Goal: Task Accomplishment & Management: Complete application form

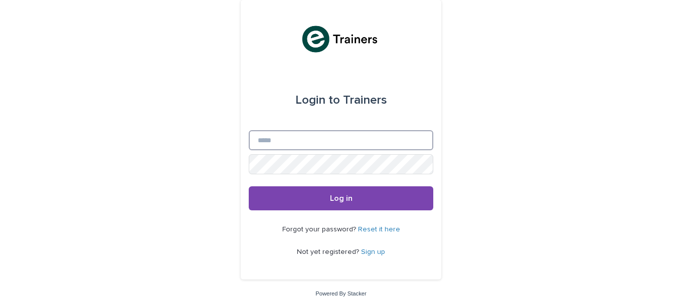
click at [304, 142] on input "Email" at bounding box center [341, 140] width 184 height 20
type input "**********"
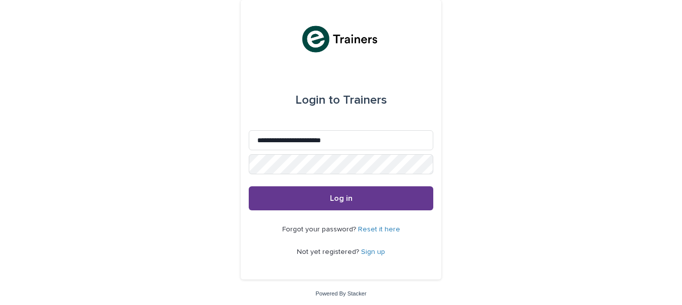
click at [339, 196] on span "Log in" at bounding box center [341, 198] width 23 height 8
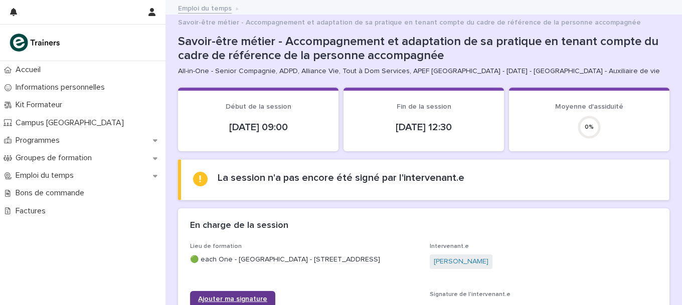
click at [237, 296] on span "Ajouter ma signature" at bounding box center [232, 299] width 69 height 7
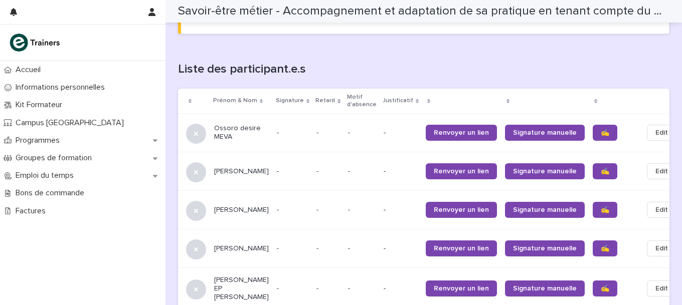
scroll to position [671, 0]
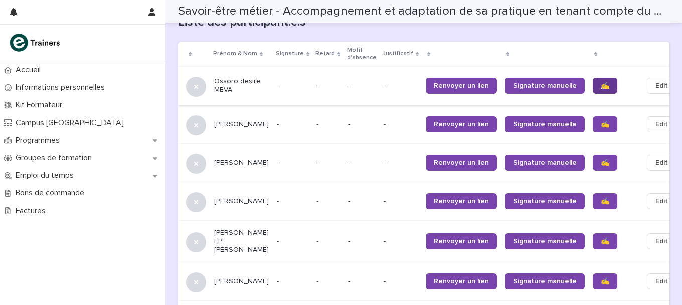
click at [592, 78] on link "✍️" at bounding box center [604, 86] width 25 height 16
click at [600, 121] on span "✍️" at bounding box center [604, 124] width 9 height 7
click at [592, 157] on link "✍️" at bounding box center [604, 163] width 25 height 16
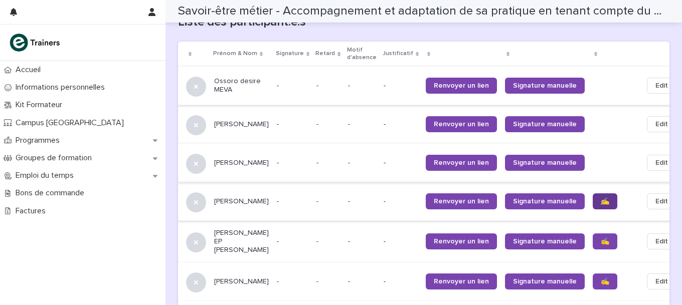
click at [600, 198] on span "✍️" at bounding box center [604, 201] width 9 height 7
click at [600, 238] on span "✍️" at bounding box center [604, 241] width 9 height 7
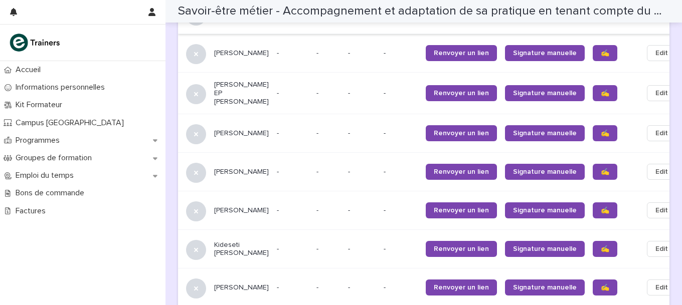
scroll to position [820, 0]
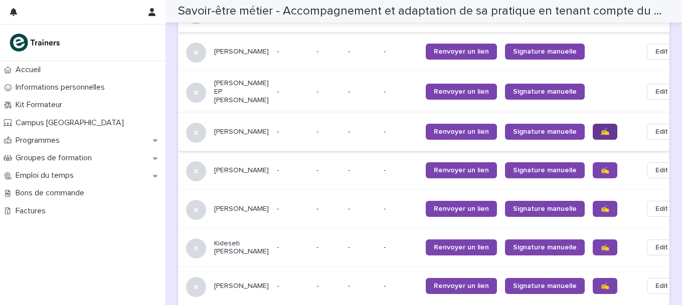
click at [600, 128] on span "✍️" at bounding box center [604, 131] width 9 height 7
click at [600, 167] on span "✍️" at bounding box center [604, 170] width 9 height 7
click at [600, 206] on span "✍️" at bounding box center [604, 208] width 9 height 7
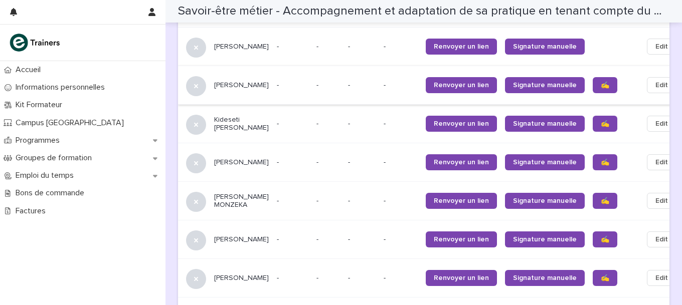
scroll to position [949, 0]
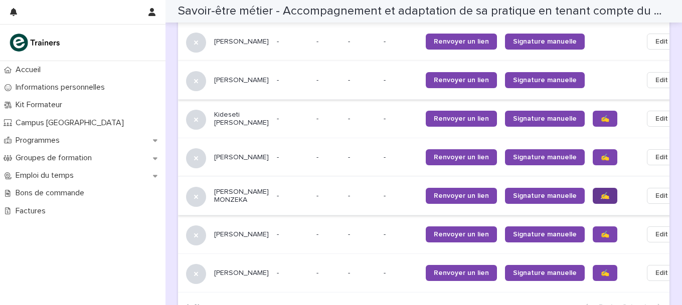
click at [592, 191] on link "✍️" at bounding box center [604, 196] width 25 height 16
click at [592, 230] on link "✍️" at bounding box center [604, 235] width 25 height 16
click at [600, 271] on span "✍️" at bounding box center [604, 273] width 9 height 7
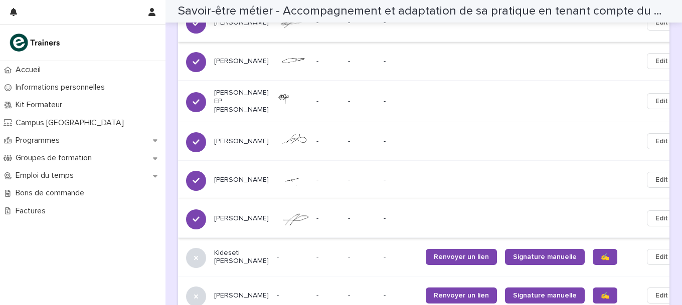
scroll to position [809, 0]
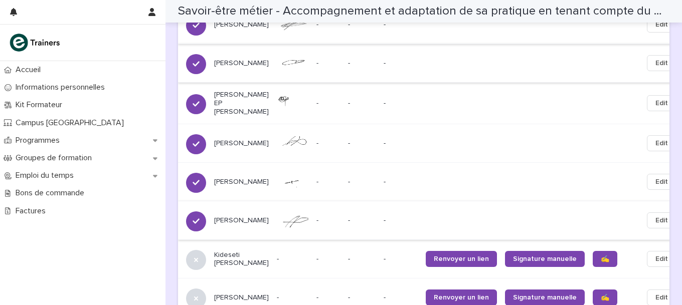
click at [655, 58] on span "Edit" at bounding box center [661, 63] width 13 height 10
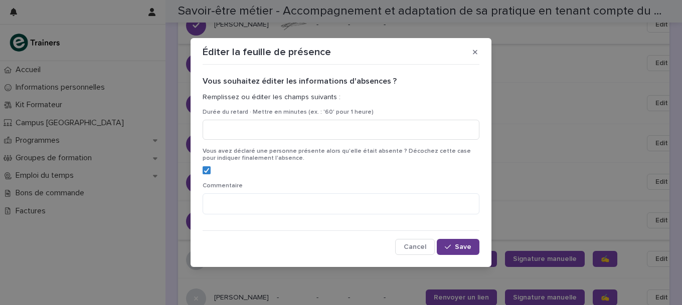
click at [456, 250] on span "Save" at bounding box center [463, 247] width 17 height 7
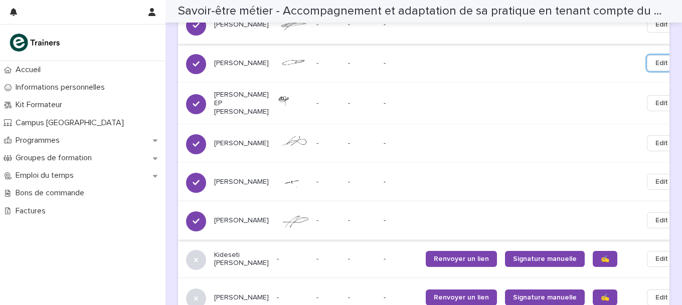
click at [647, 55] on button "Edit" at bounding box center [662, 63] width 30 height 16
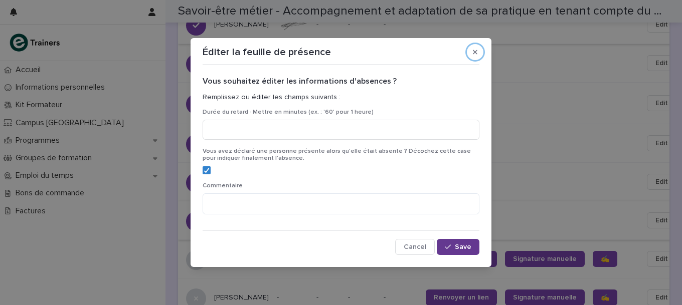
click at [465, 247] on span "Save" at bounding box center [463, 247] width 17 height 7
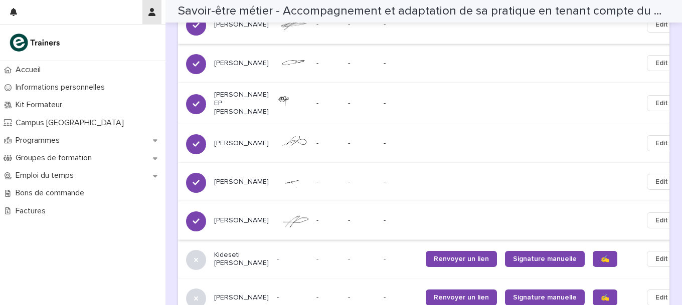
click at [154, 11] on icon "button" at bounding box center [151, 12] width 7 height 8
click at [103, 43] on p "Log Out" at bounding box center [122, 42] width 63 height 17
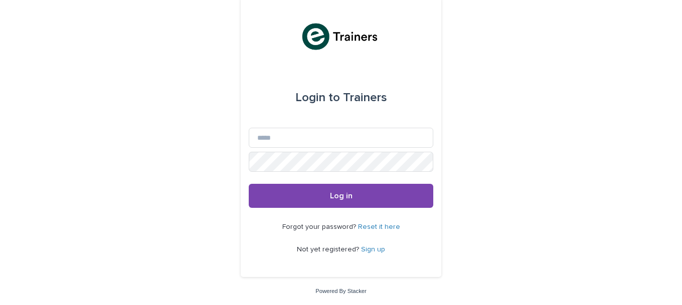
scroll to position [2, 0]
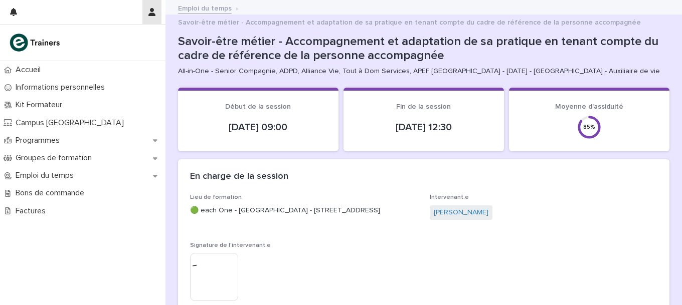
click at [153, 13] on icon "button" at bounding box center [151, 12] width 7 height 8
click at [107, 41] on p "Log Out" at bounding box center [122, 42] width 63 height 17
